Goal: Transaction & Acquisition: Purchase product/service

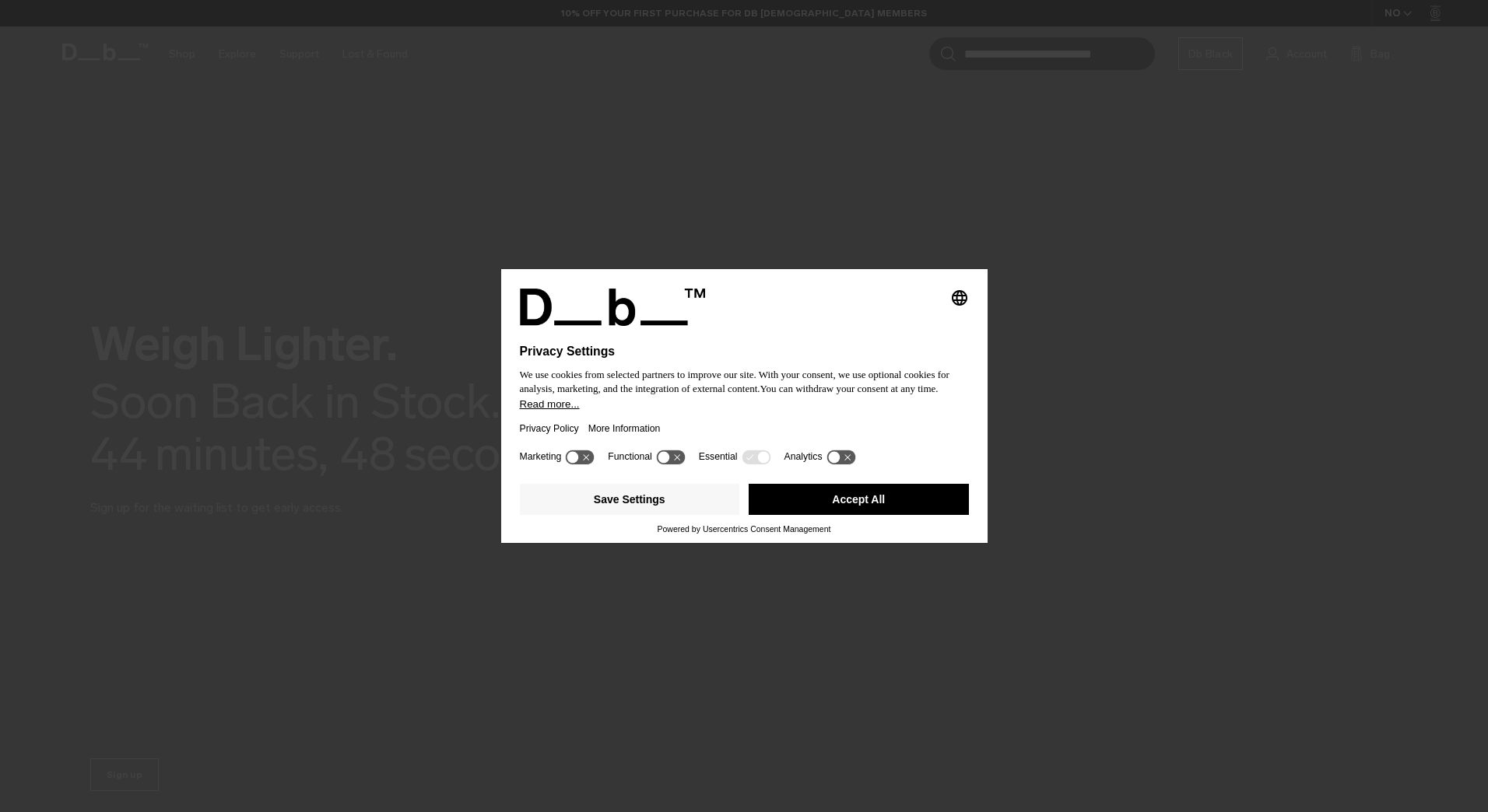
click at [804, 496] on button "Accept All" at bounding box center [859, 499] width 220 height 31
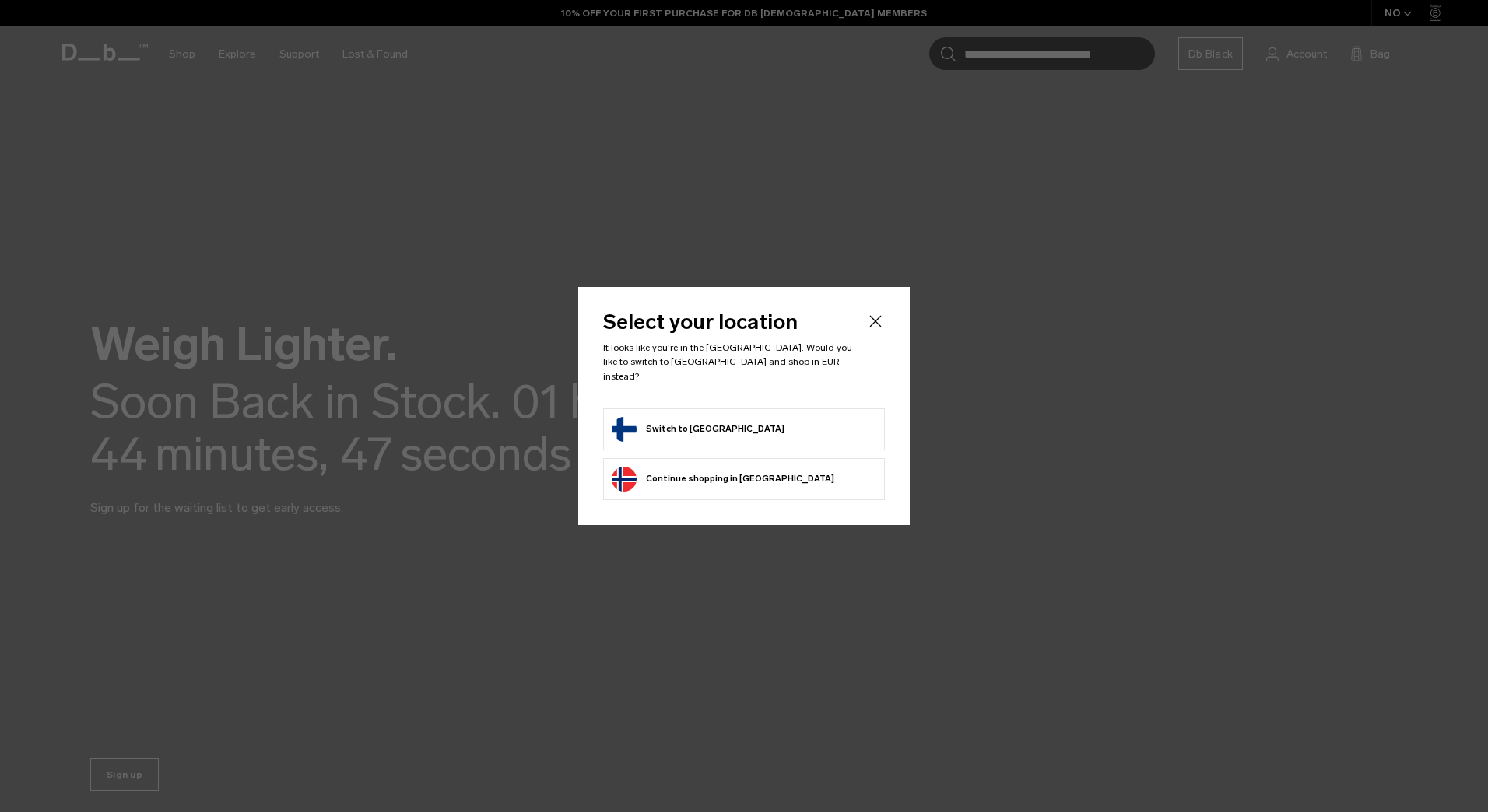
click at [747, 421] on form "Switch to Finland" at bounding box center [744, 430] width 265 height 25
click at [683, 421] on button "Switch to Finland" at bounding box center [697, 430] width 172 height 25
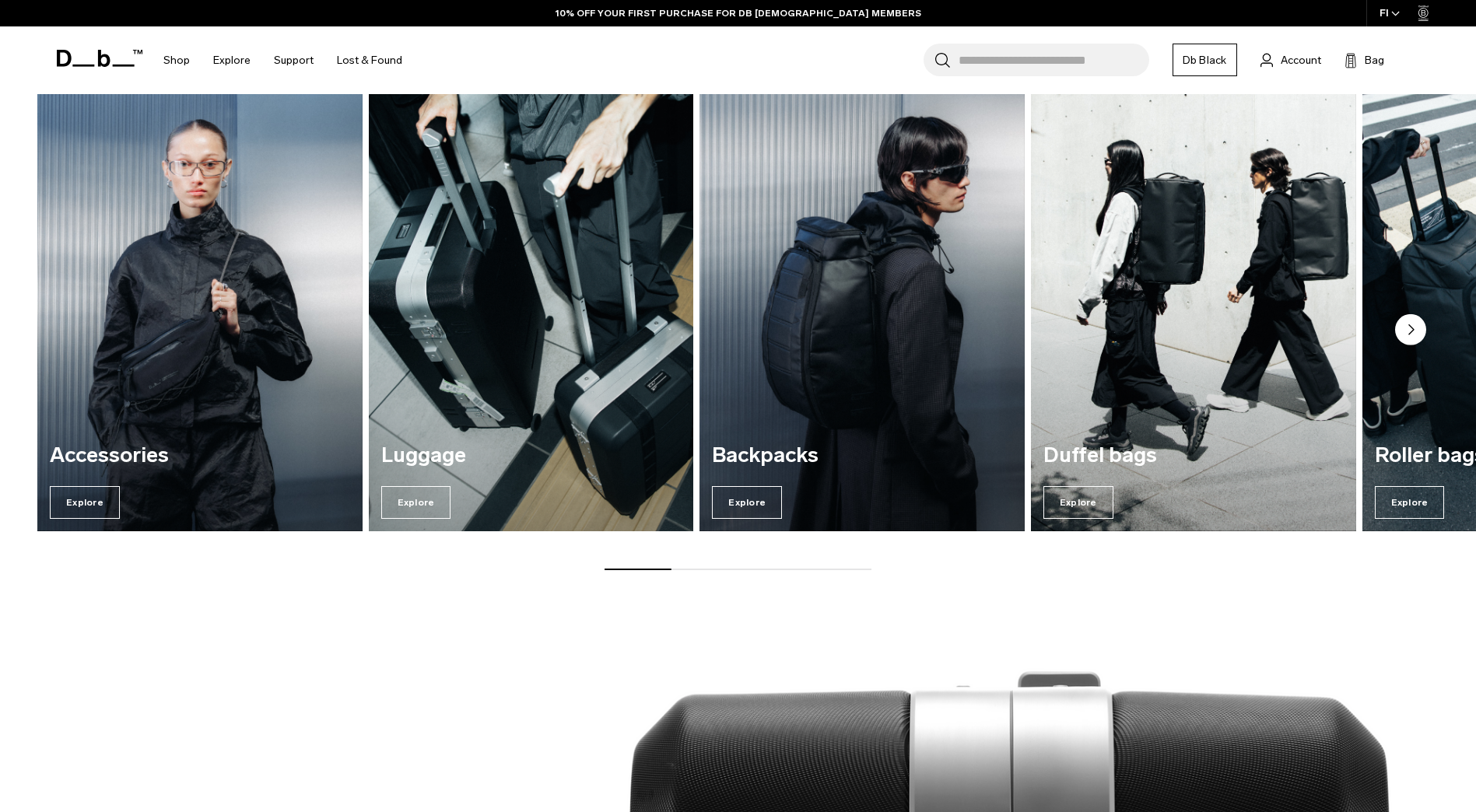
click at [433, 486] on div "Luggage Explore" at bounding box center [531, 482] width 326 height 100
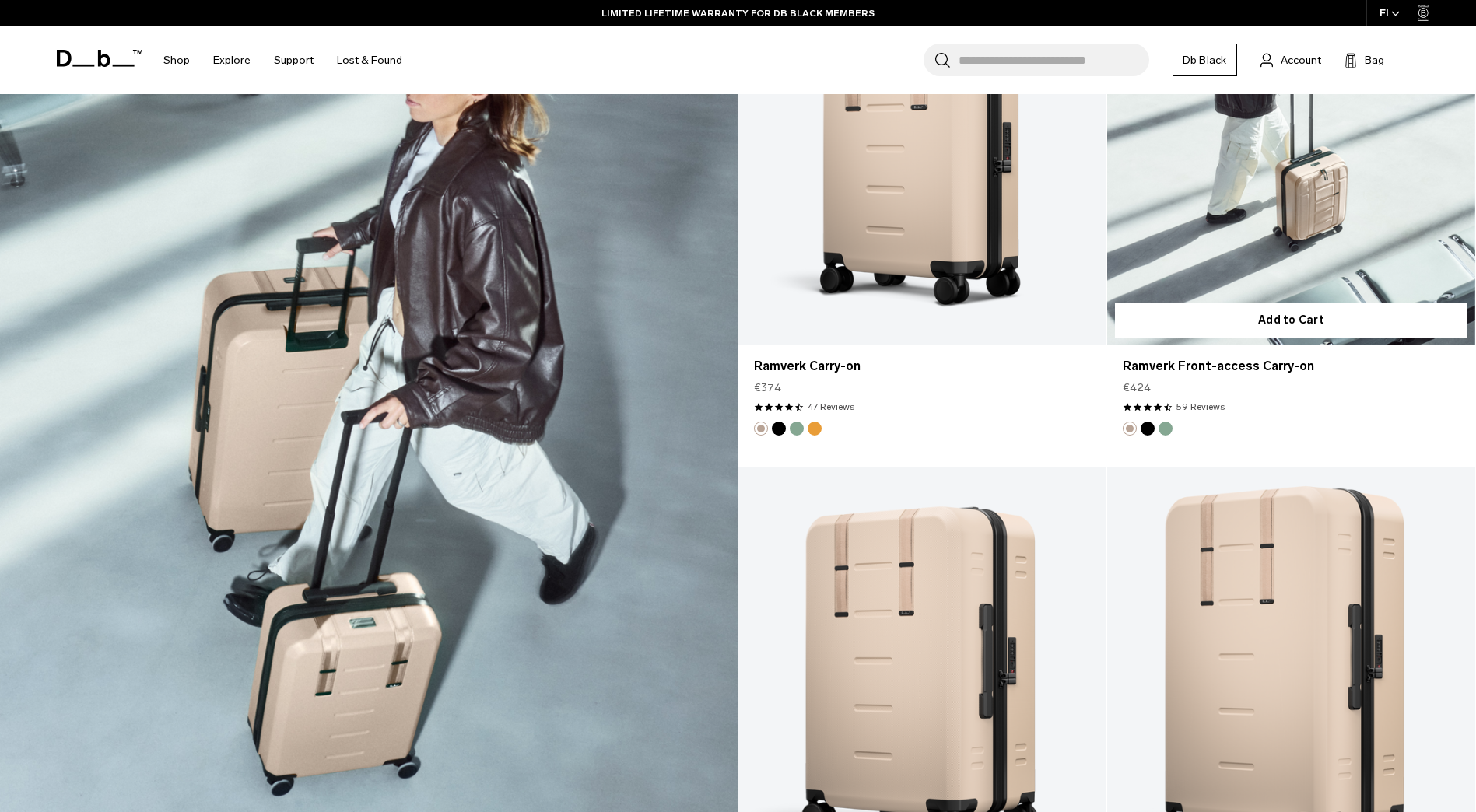
scroll to position [2490, 0]
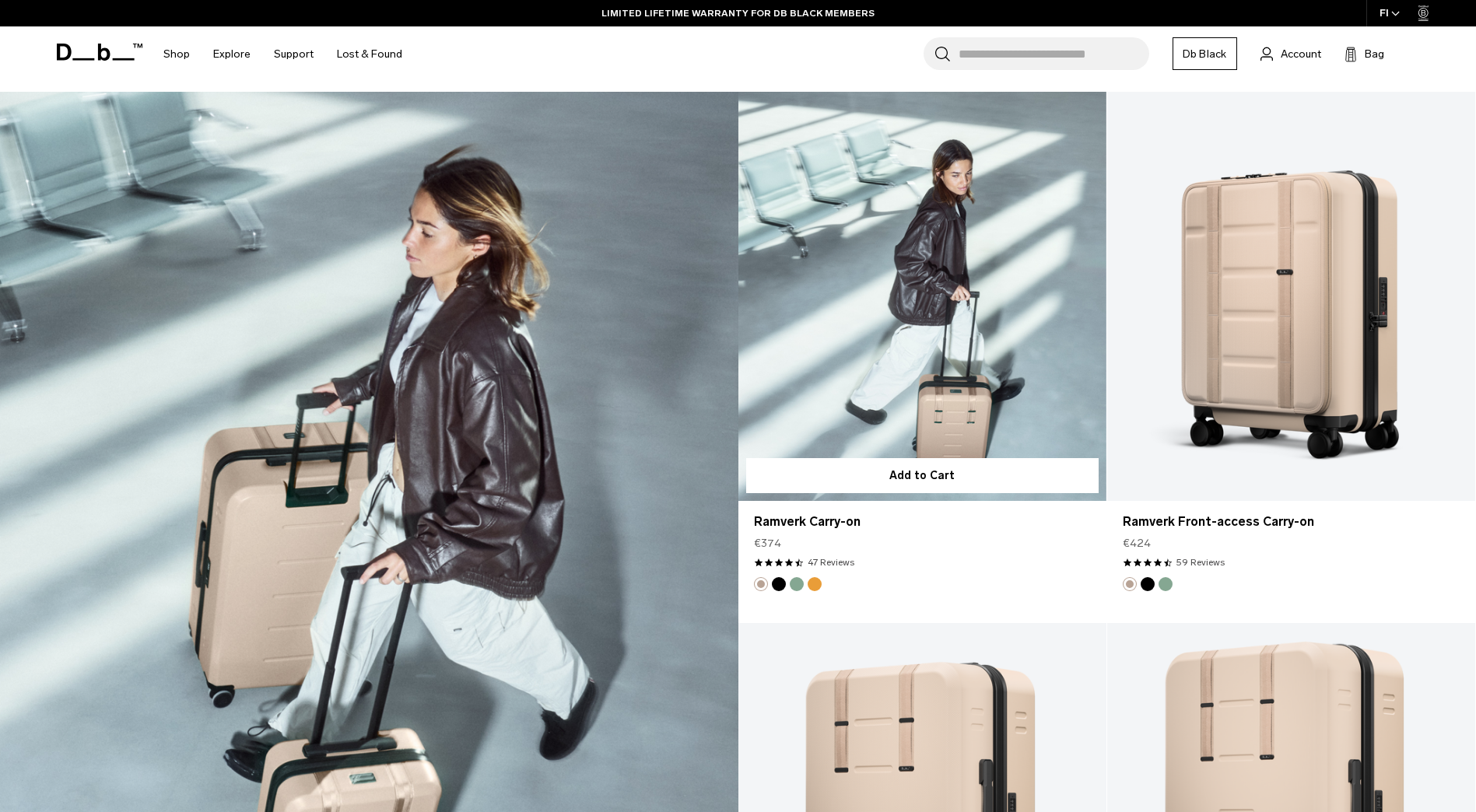
click at [1019, 412] on link "Ramverk Carry-on" at bounding box center [923, 296] width 368 height 409
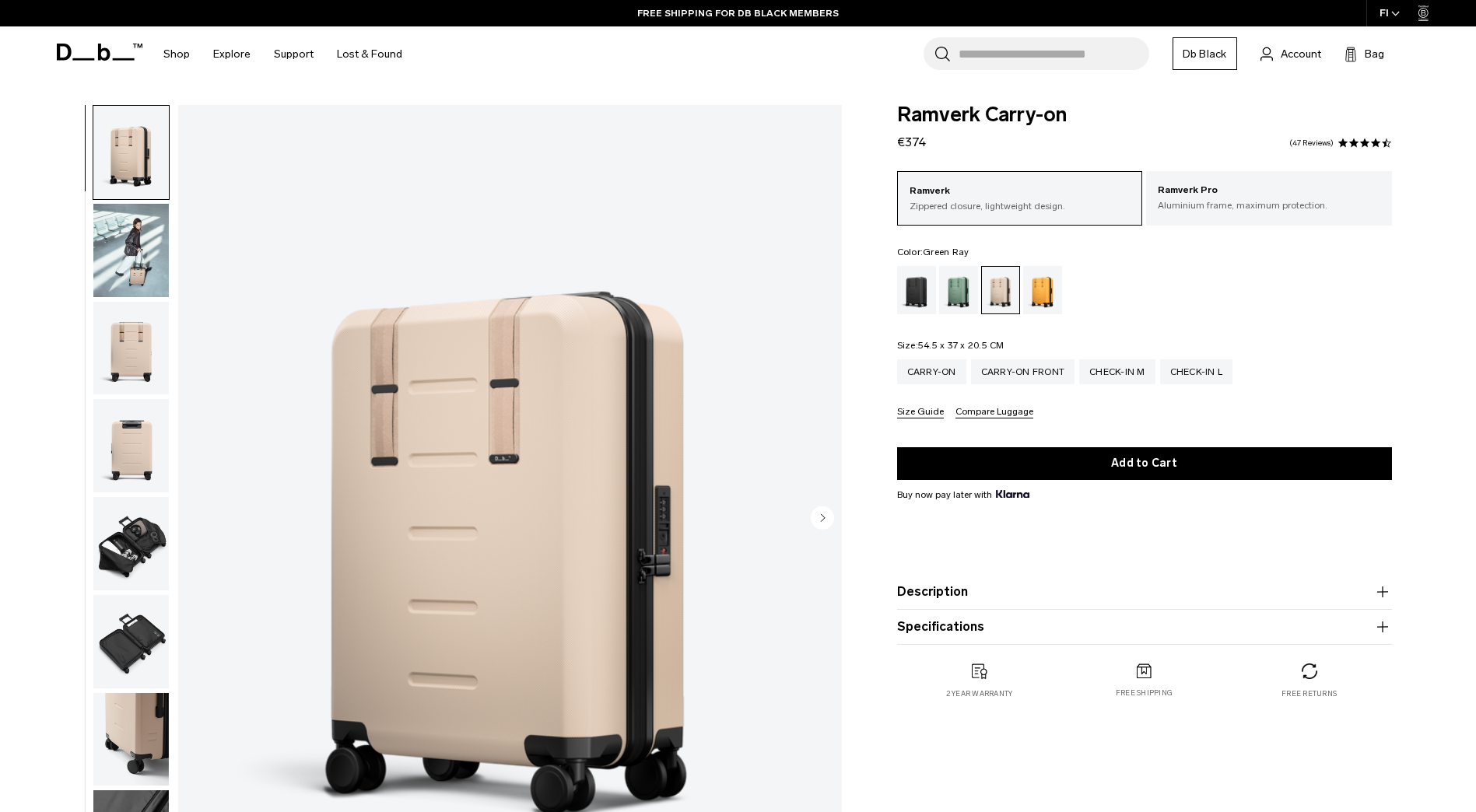
click at [959, 291] on div "Green Ray" at bounding box center [960, 291] width 40 height 48
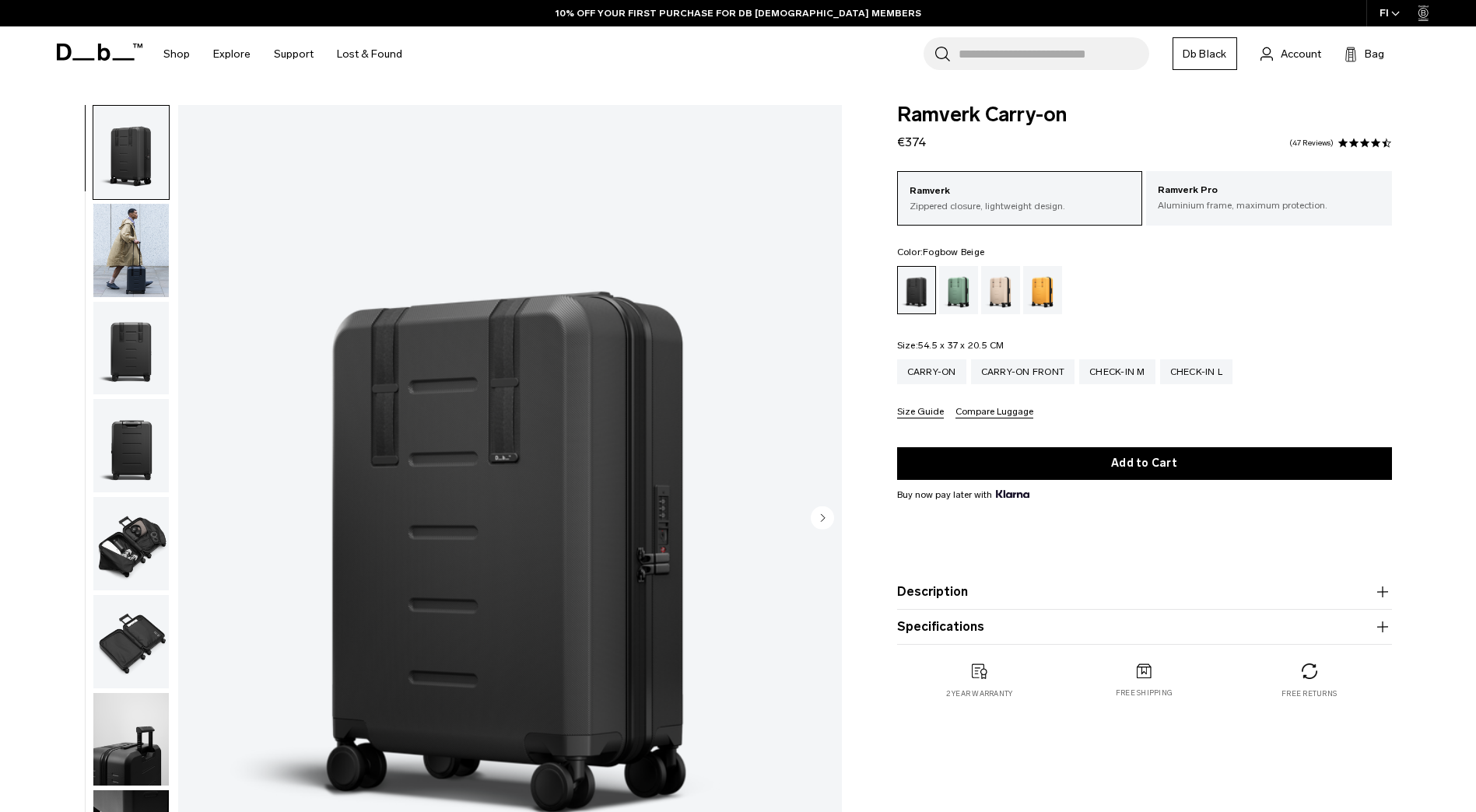
click at [1007, 296] on div "Fogbow Beige" at bounding box center [1001, 291] width 40 height 48
